Goal: Find specific page/section: Find specific page/section

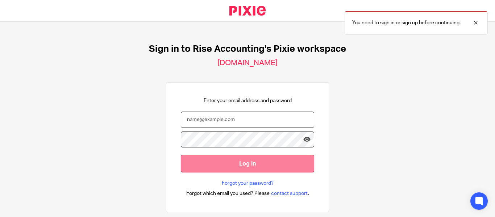
type input "[EMAIL_ADDRESS][DOMAIN_NAME]"
click at [234, 163] on input "Log in" at bounding box center [247, 164] width 133 height 18
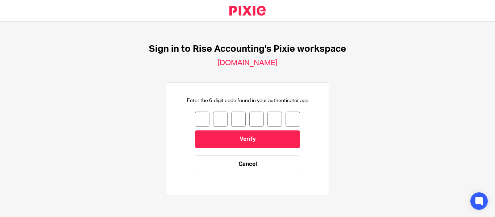
click at [198, 119] on input "number" at bounding box center [202, 119] width 15 height 15
type input "7"
type input "2"
type input "9"
type input "7"
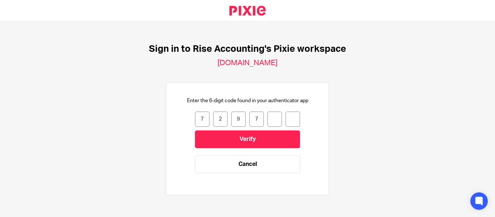
type input "6"
type input "2"
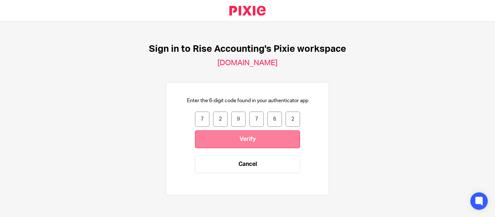
click at [236, 140] on input "Verify" at bounding box center [247, 140] width 105 height 18
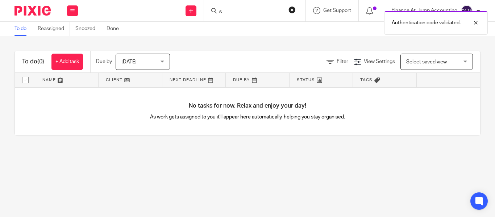
click at [227, 13] on input "s" at bounding box center [251, 12] width 65 height 7
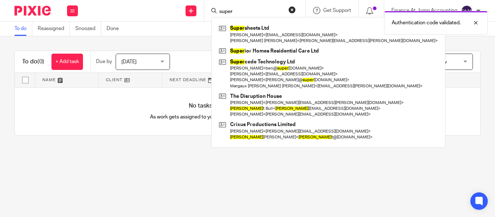
type input "super"
click at [257, 30] on div "Authentication code validated." at bounding box center [368, 21] width 240 height 28
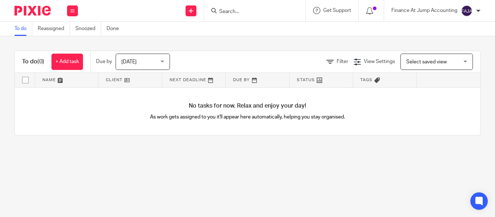
click at [237, 12] on input "Search" at bounding box center [251, 12] width 65 height 7
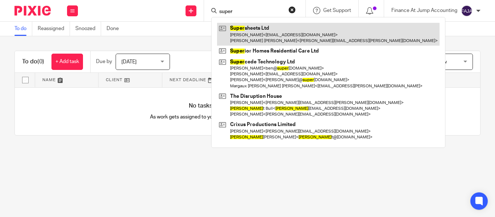
type input "super"
click at [245, 26] on link at bounding box center [328, 34] width 223 height 22
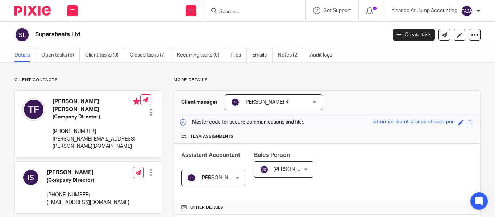
click at [233, 11] on input "Search" at bounding box center [251, 12] width 65 height 7
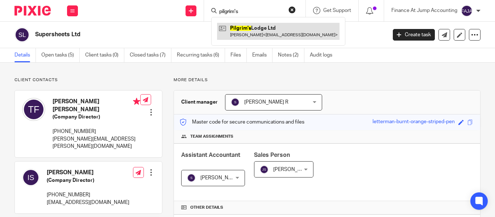
type input "pilgrim's"
click at [255, 35] on link at bounding box center [278, 31] width 123 height 17
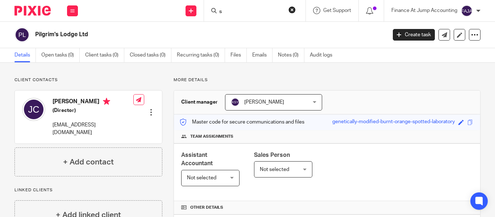
click at [234, 15] on input "s" at bounding box center [251, 12] width 65 height 7
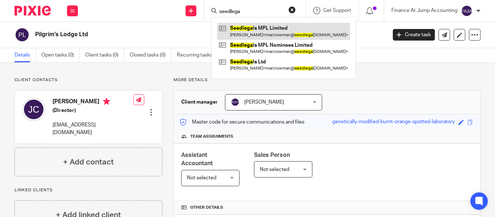
type input "seedlega"
click at [254, 36] on link at bounding box center [283, 31] width 133 height 17
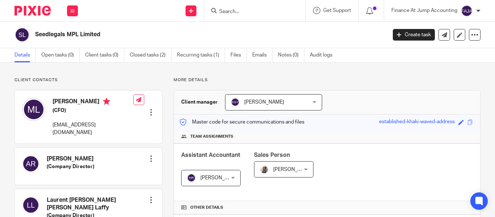
scroll to position [190, 0]
